Goal: Transaction & Acquisition: Purchase product/service

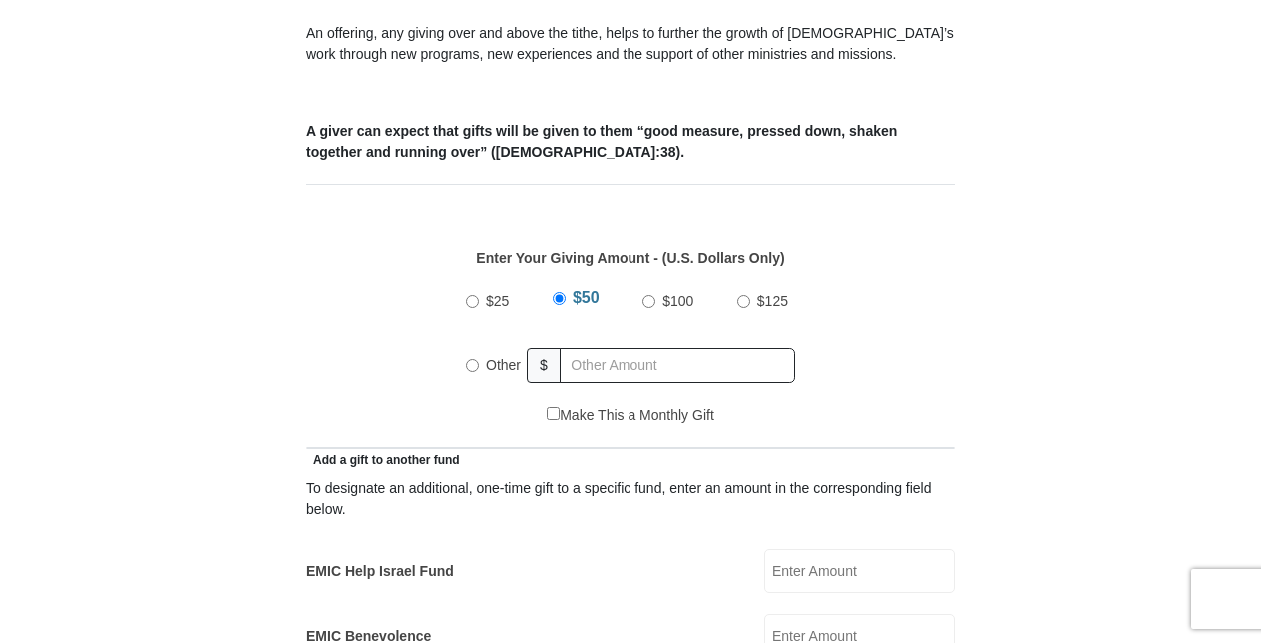
scroll to position [803, 0]
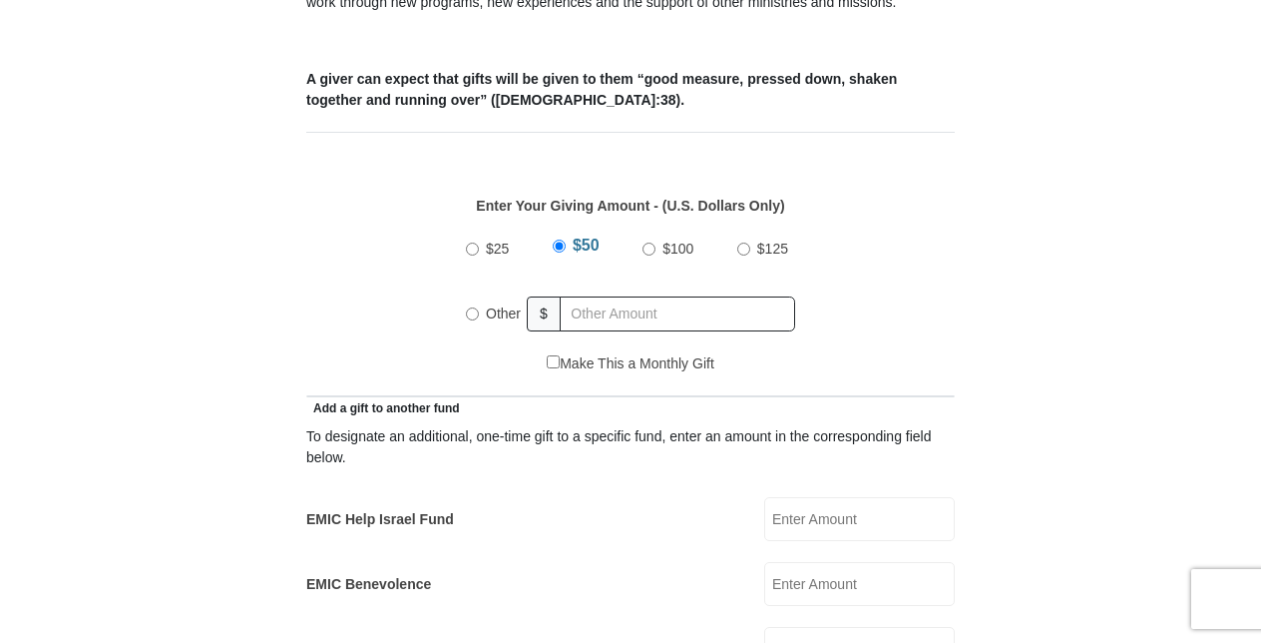
click at [648, 242] on input "$100" at bounding box center [649, 248] width 13 height 13
radio input "true"
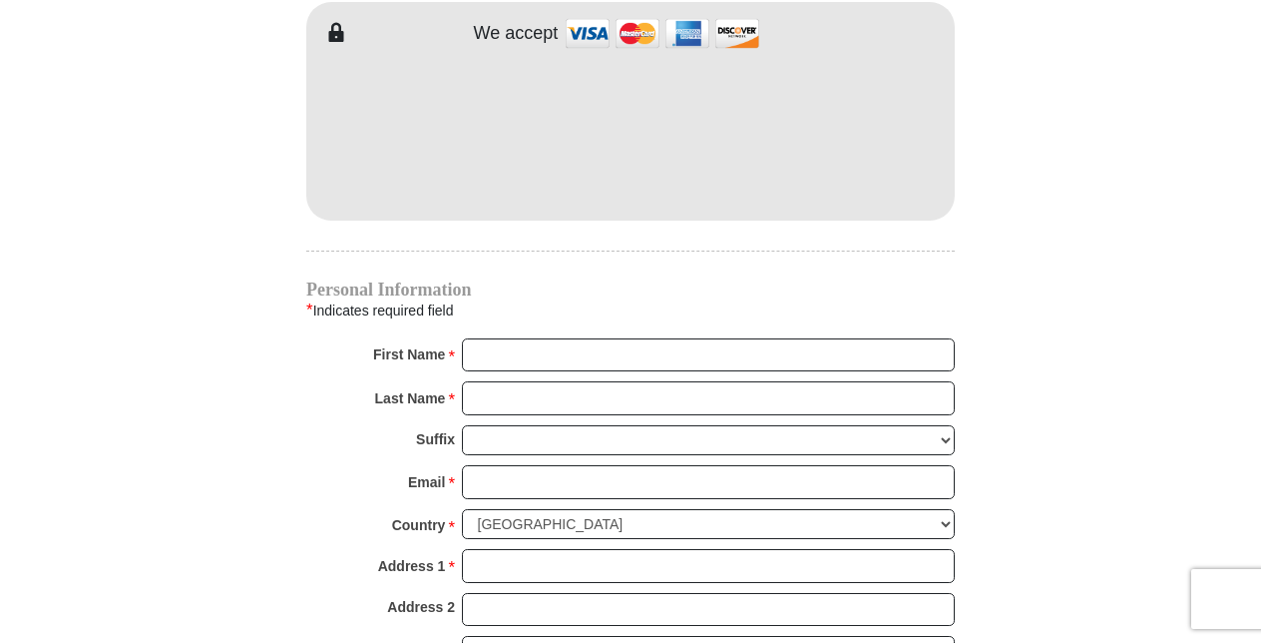
scroll to position [1789, 0]
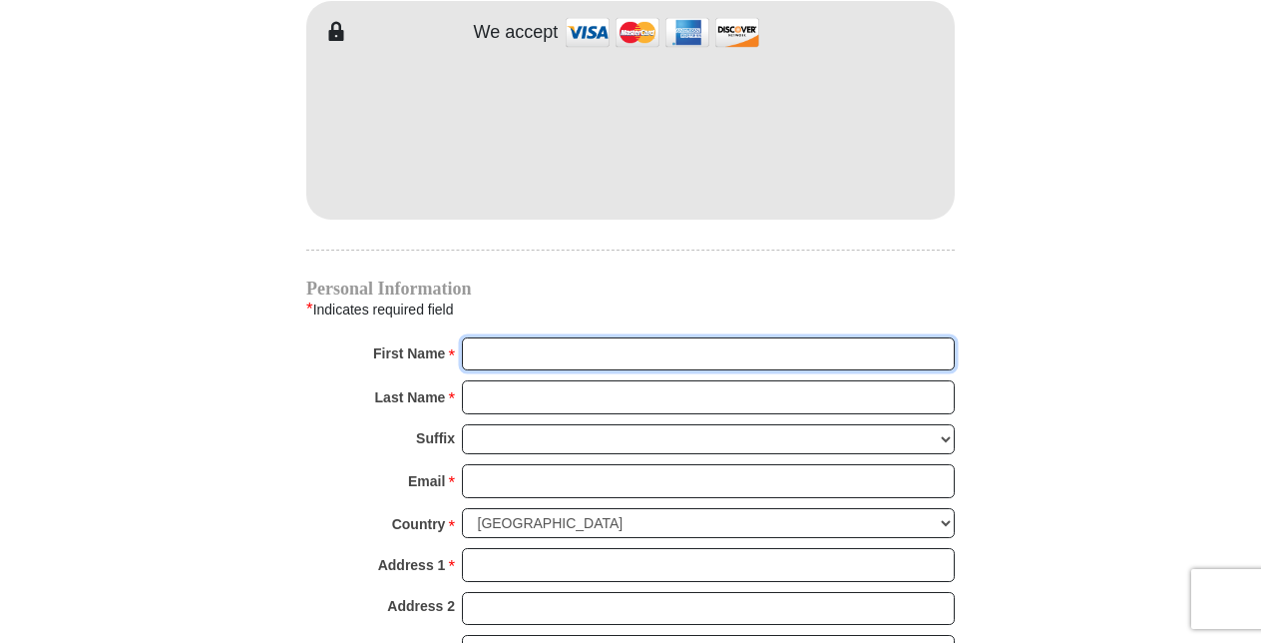
click at [851, 337] on input "First Name *" at bounding box center [708, 354] width 493 height 34
type input "Rebecca"
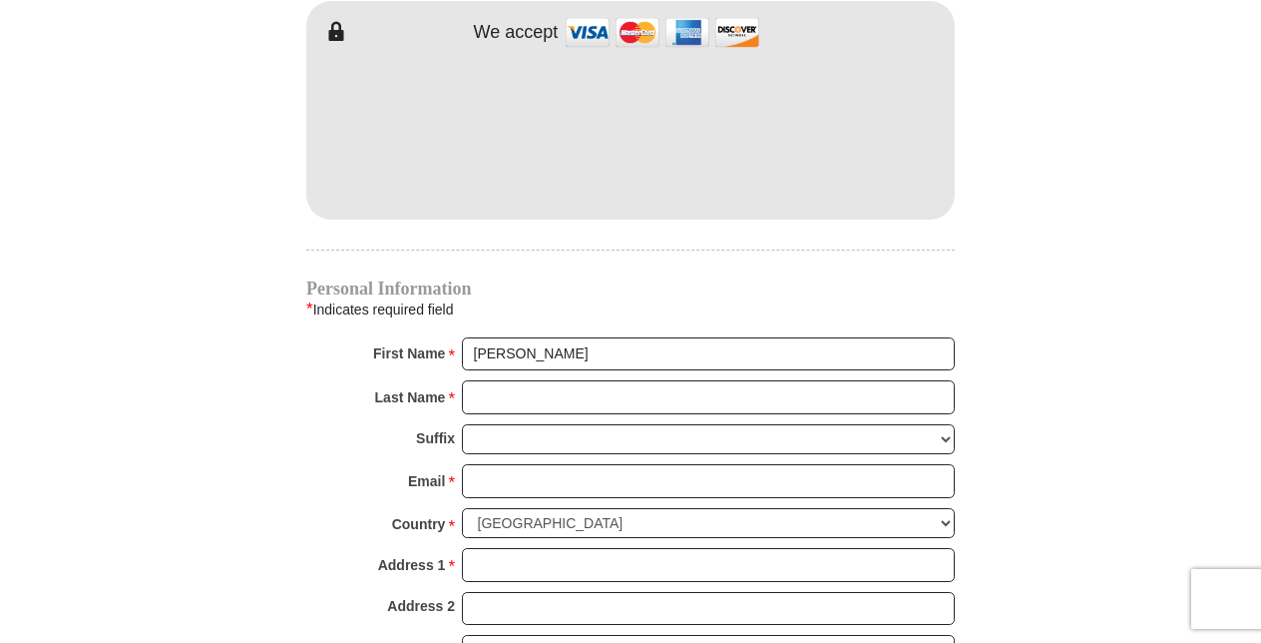
type input "200.00"
type input "50.00"
type input "0.00"
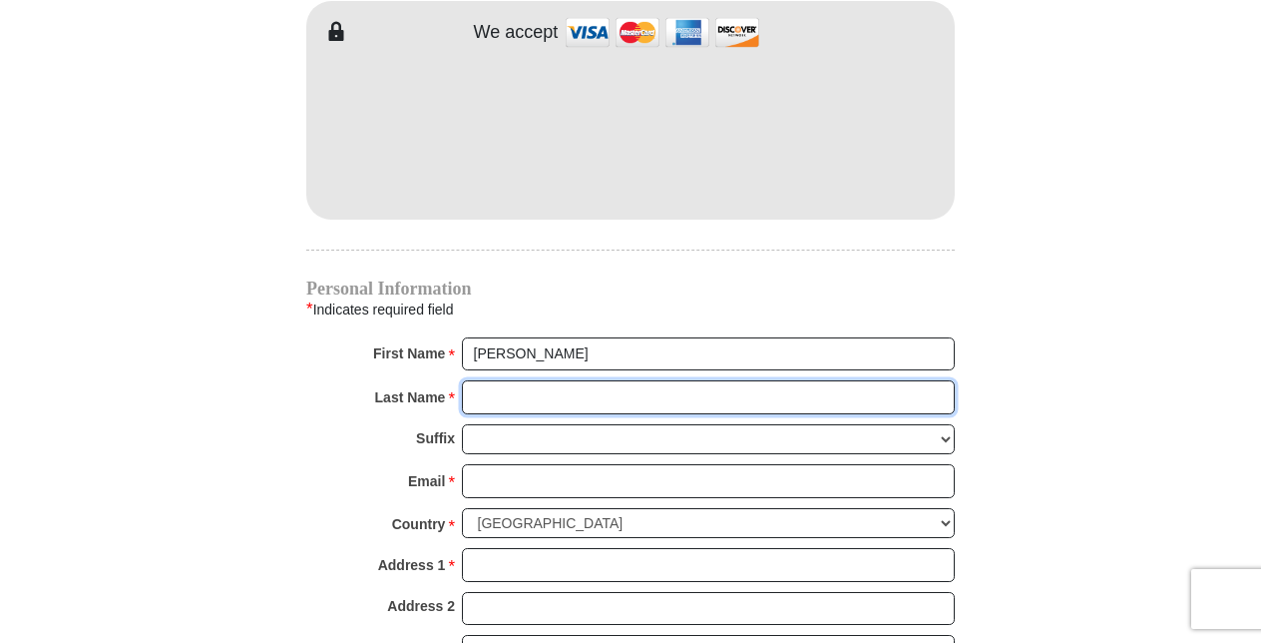
type input "Downey Webb"
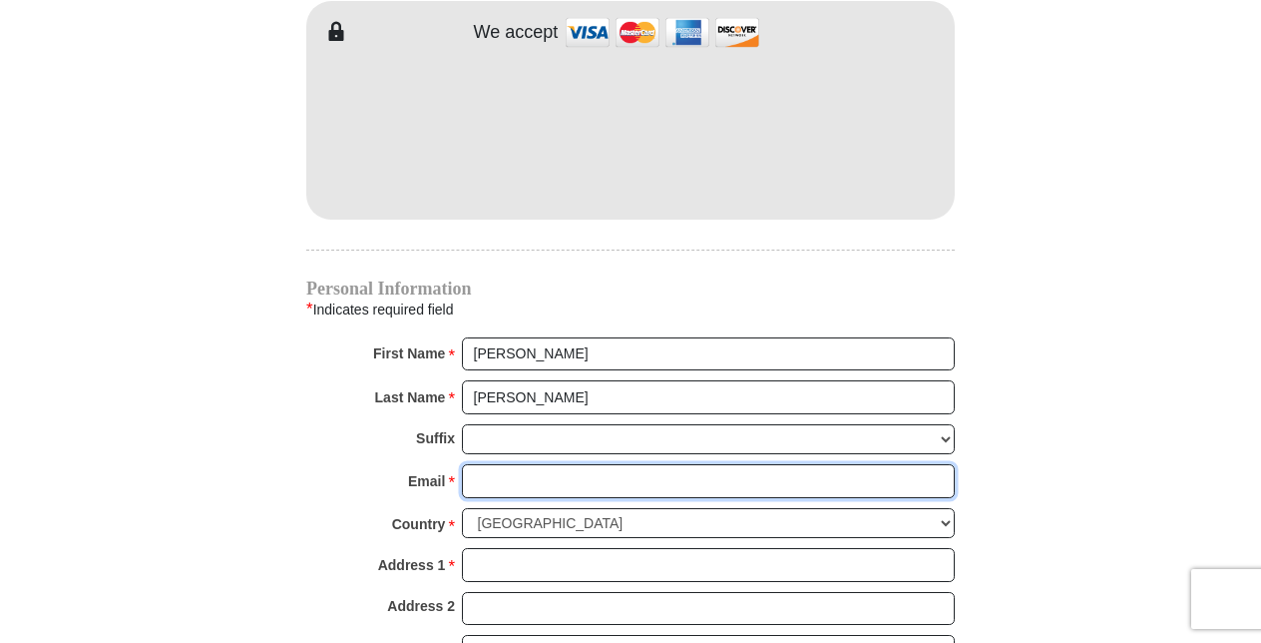
type input "virginiagirl47@yahoo.com"
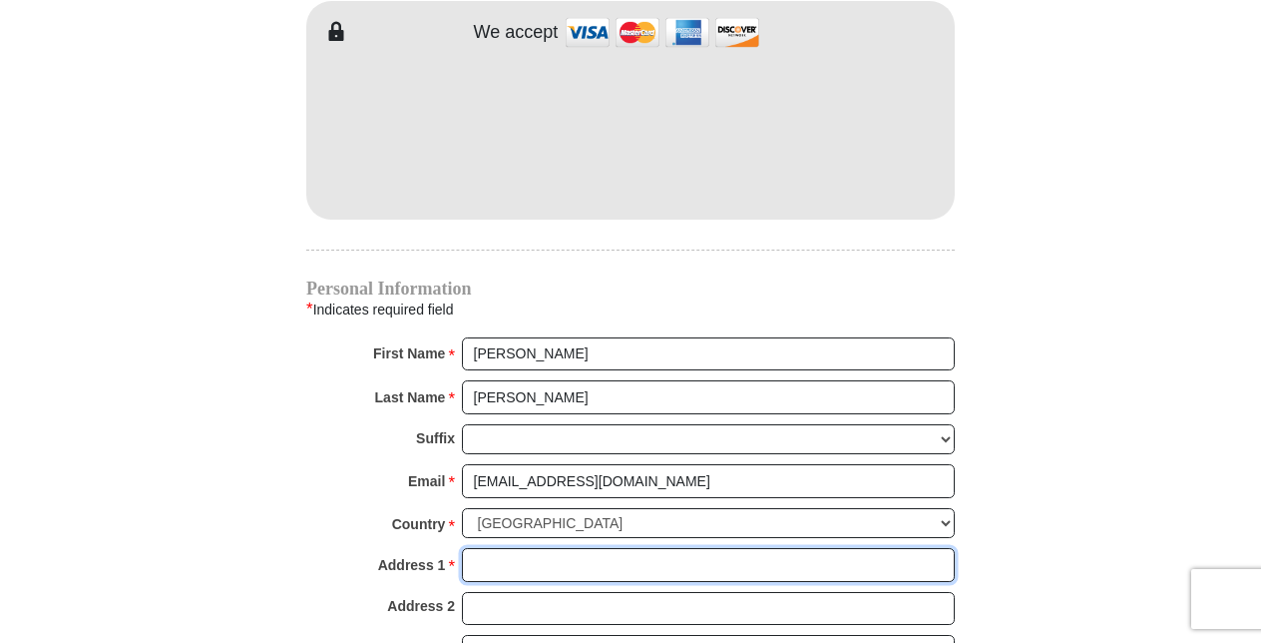
type input "400 Virginia Street"
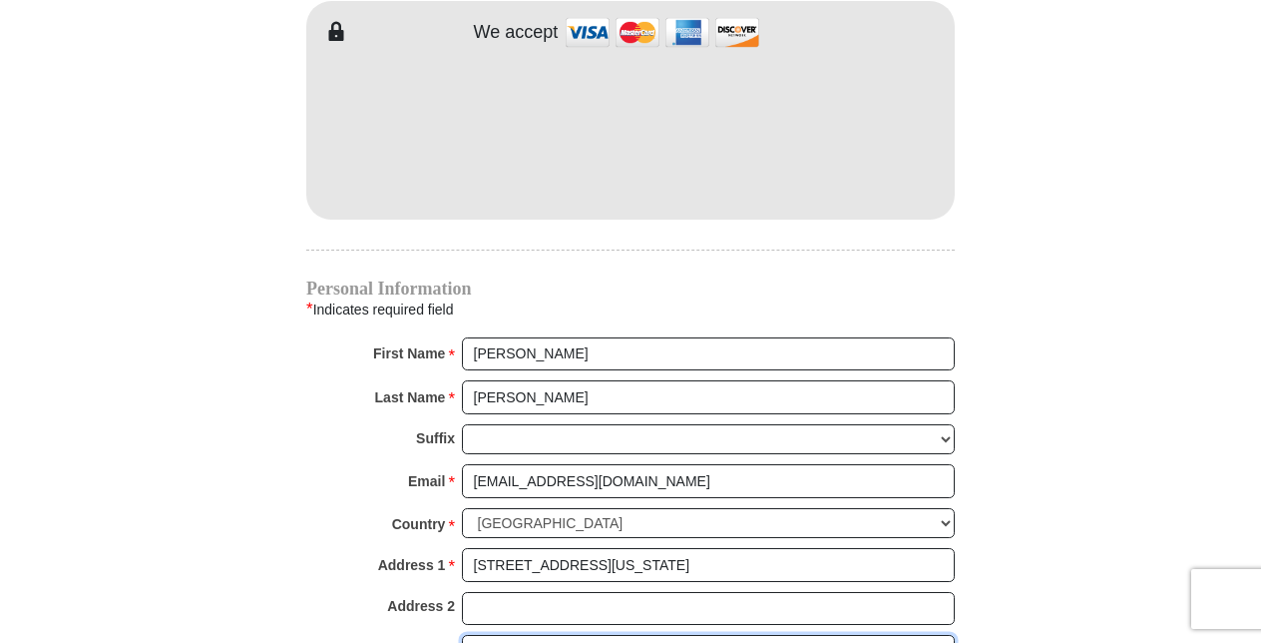
type input "Ashland"
select select "VA"
type input "23005"
type input "8048407479"
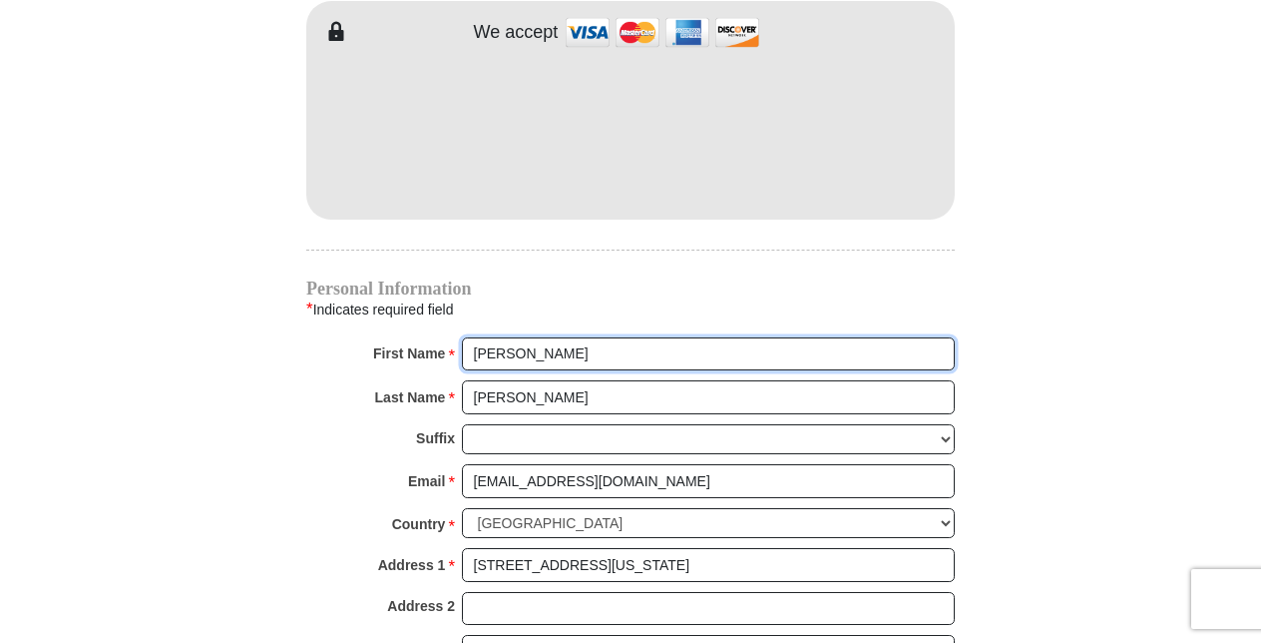
radio input "true"
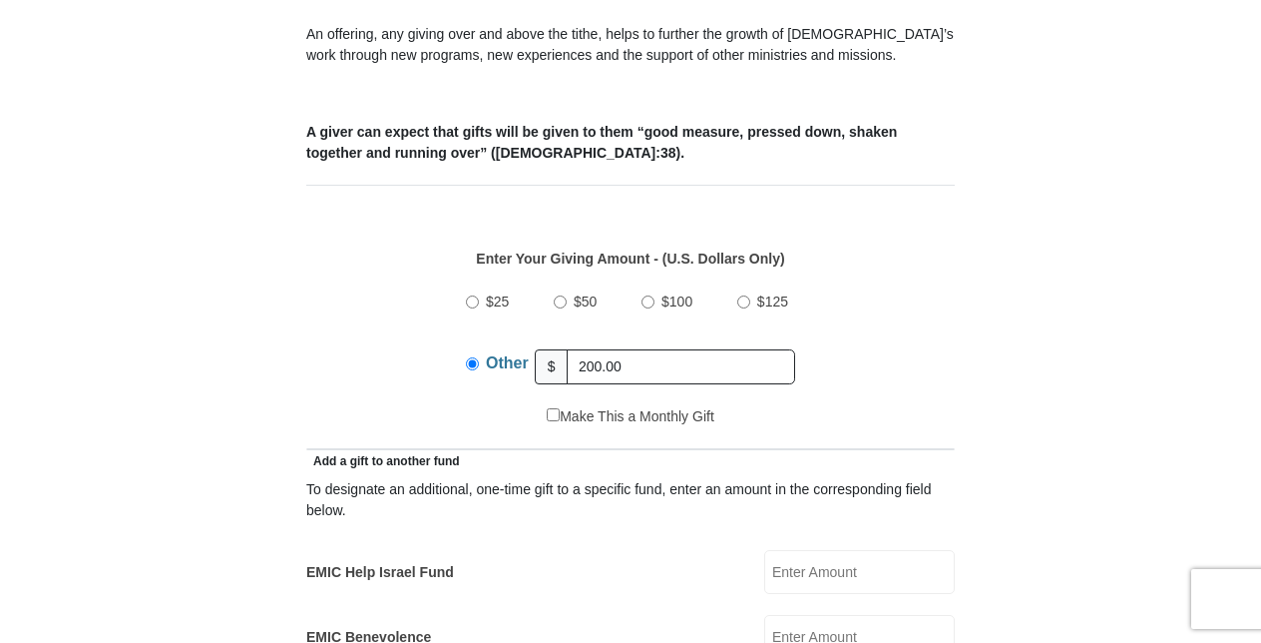
scroll to position [756, 0]
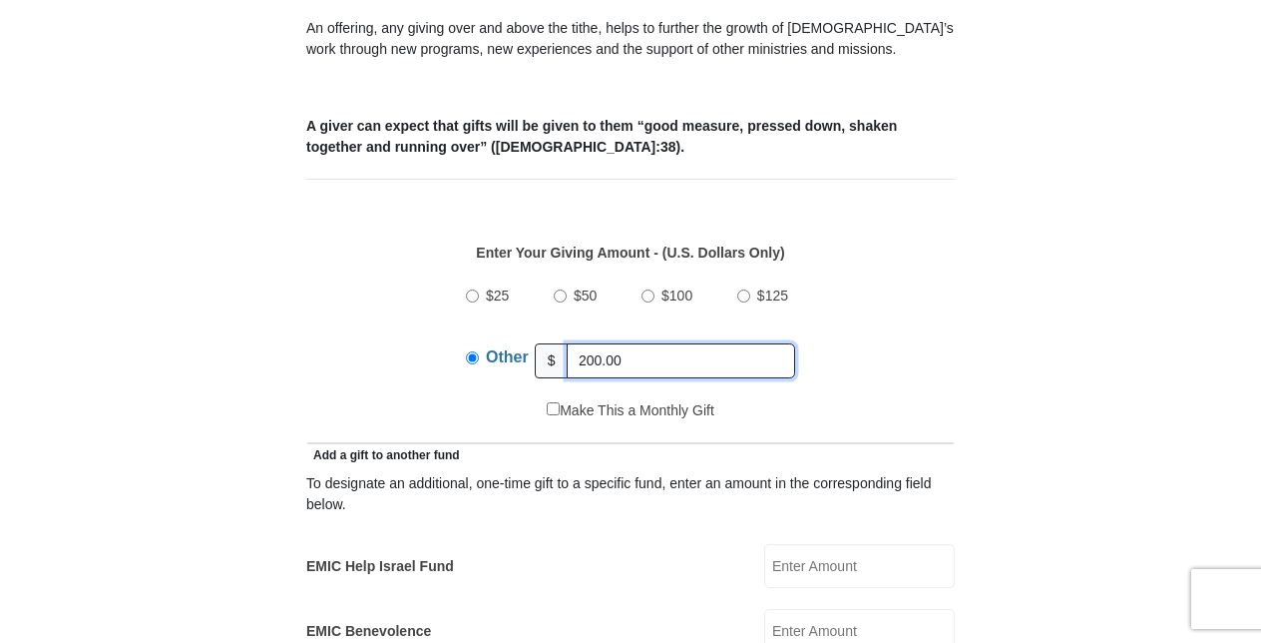
click at [637, 343] on input "200.00" at bounding box center [681, 360] width 228 height 35
type input "2"
click at [648, 289] on input "$100" at bounding box center [648, 295] width 13 height 13
radio input "true"
click at [912, 368] on div "$25 $50 $100 $125 Other $" at bounding box center [631, 335] width 628 height 130
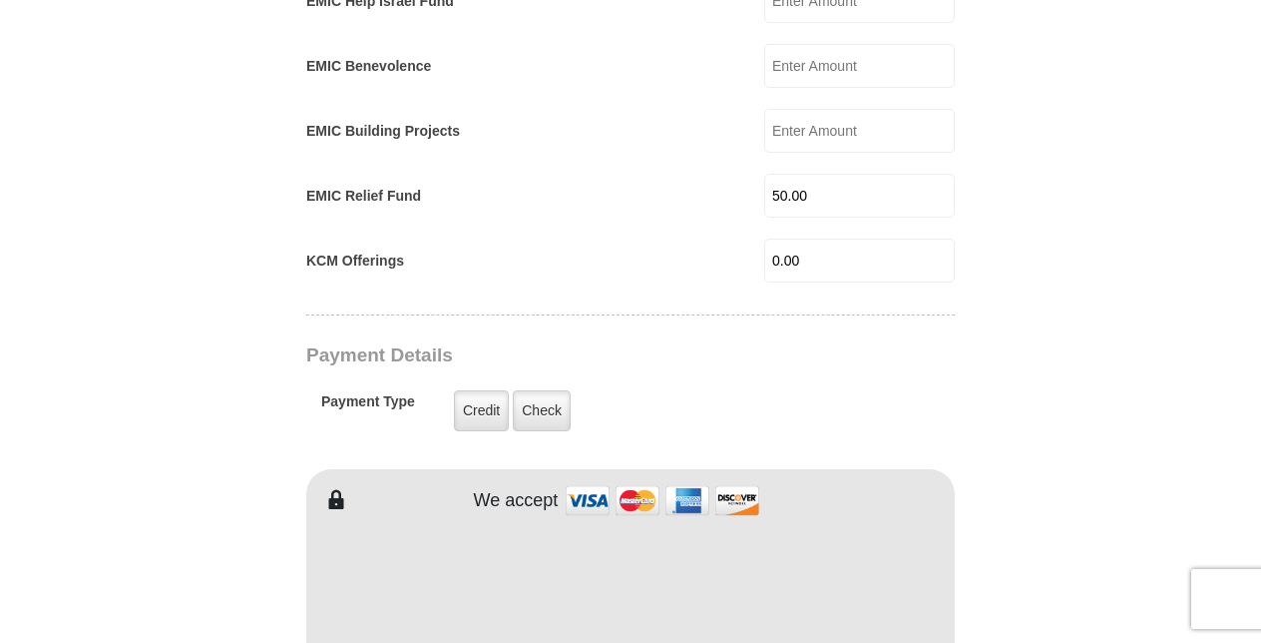
scroll to position [1424, 0]
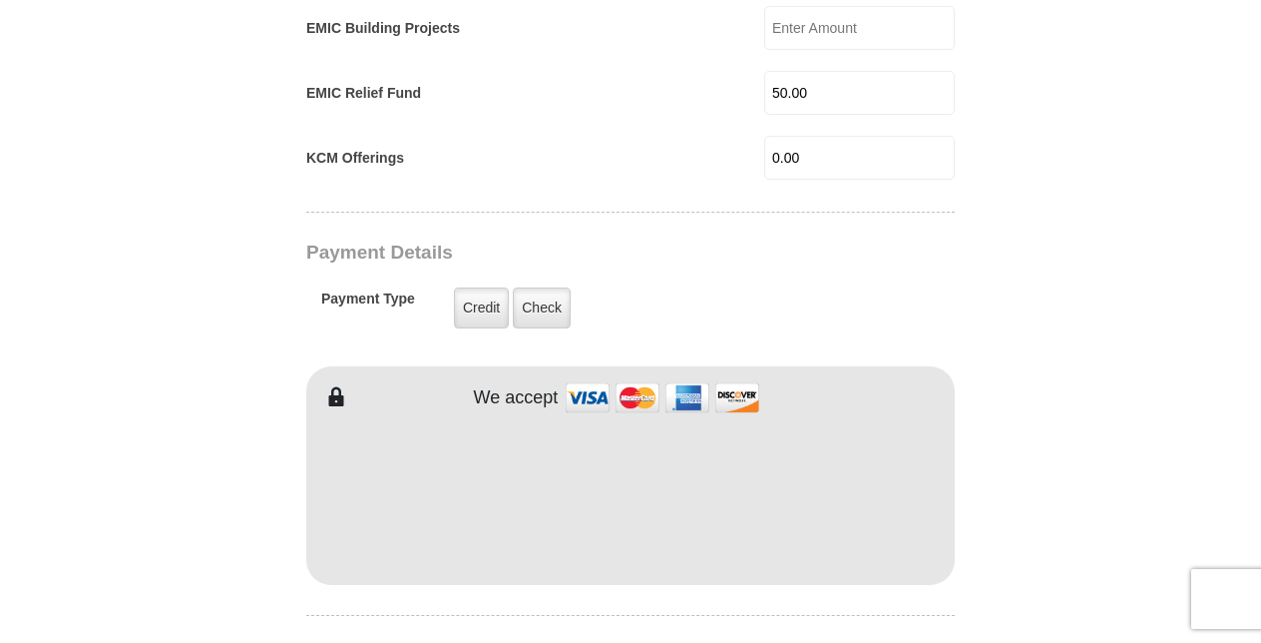
click at [802, 71] on input "50.00" at bounding box center [859, 93] width 191 height 44
click at [780, 71] on input "50.00" at bounding box center [859, 93] width 191 height 44
type input "0.00"
click at [1050, 213] on form "Eagle Mountain International Church Online Giving Because of gifts like yours, …" at bounding box center [630, 148] width 1137 height 2984
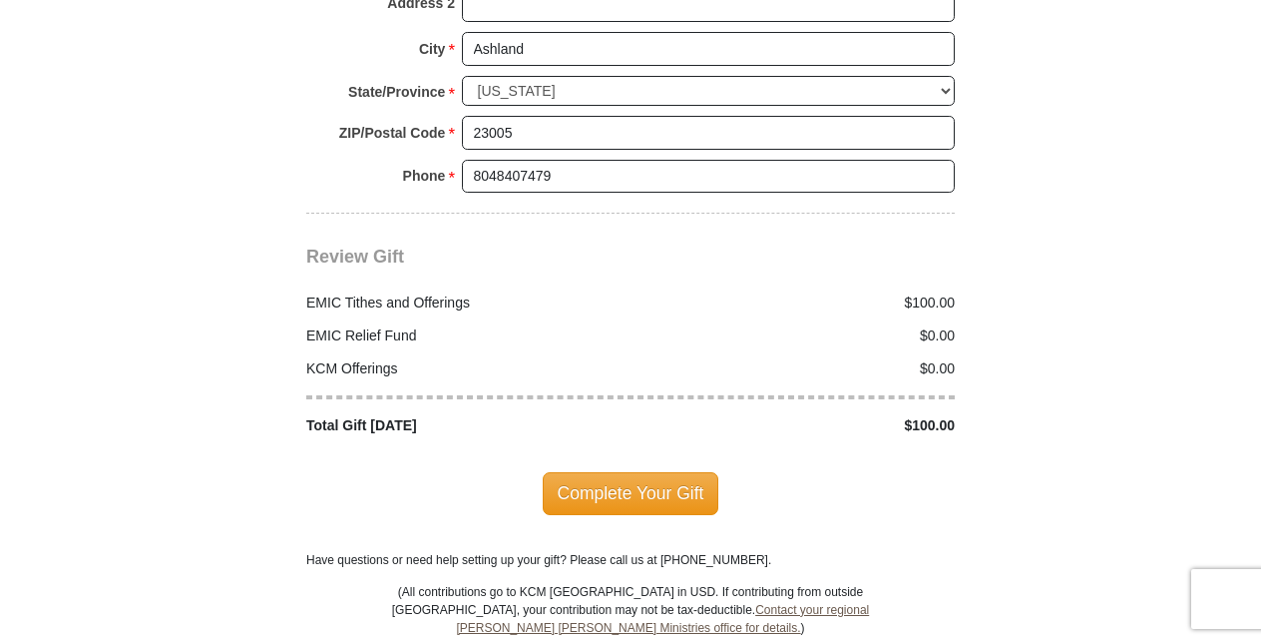
scroll to position [2317, 0]
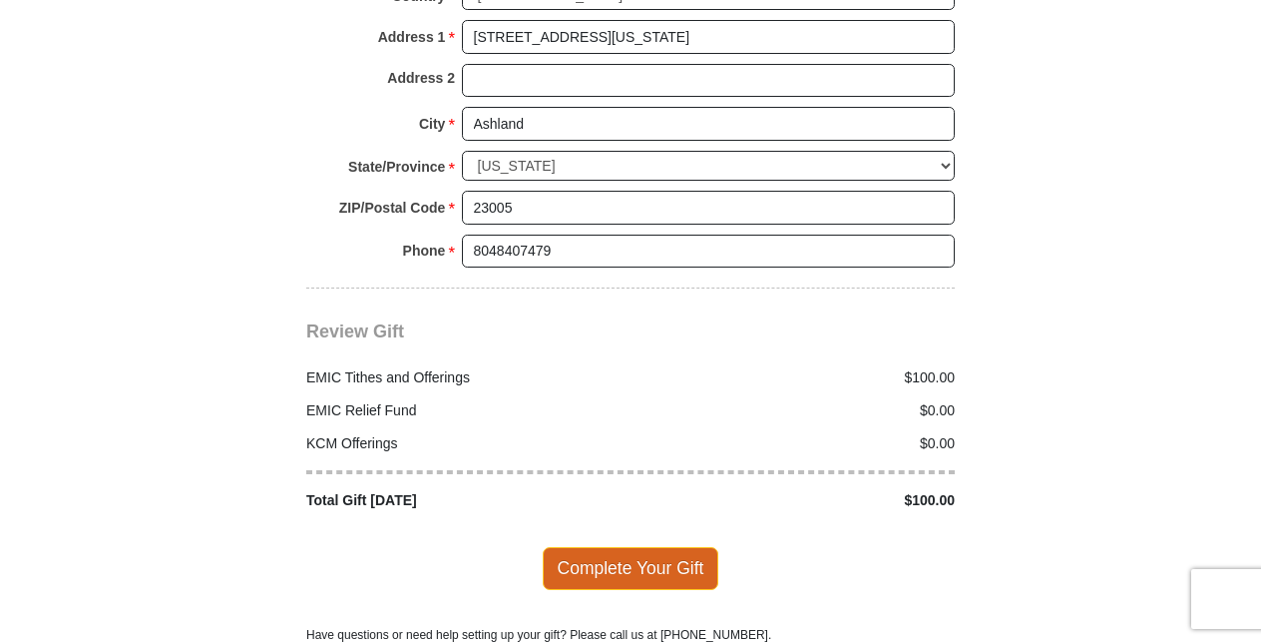
click at [637, 547] on span "Complete Your Gift" at bounding box center [631, 568] width 177 height 42
